Goal: Check status: Check status

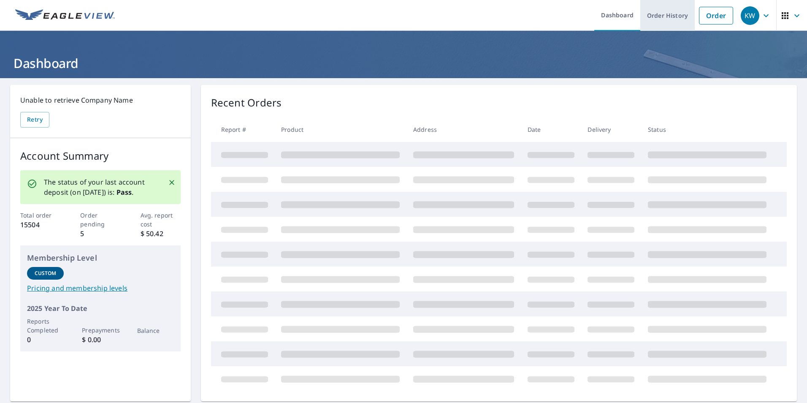
click at [657, 18] on link "Order History" at bounding box center [667, 15] width 54 height 31
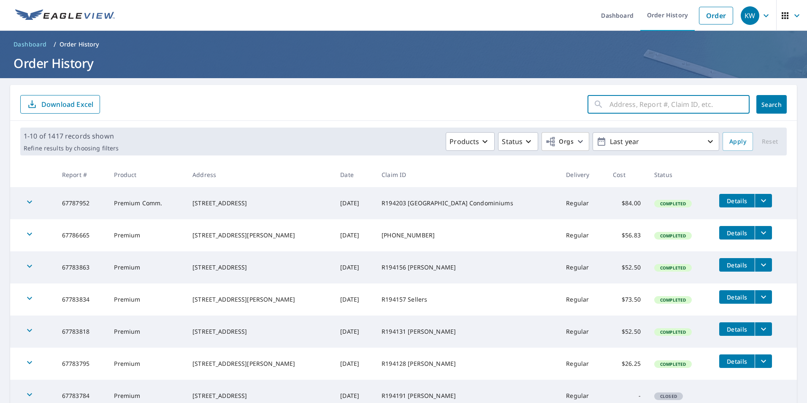
click at [641, 103] on input "text" at bounding box center [680, 104] width 140 height 24
type input "2016 Balboa Dr Fort [PERSON_NAME], [GEOGRAPHIC_DATA]"
click button "Search" at bounding box center [771, 104] width 30 height 19
